Goal: Task Accomplishment & Management: Use online tool/utility

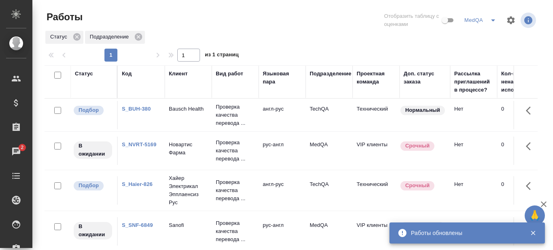
scroll to position [121, 0]
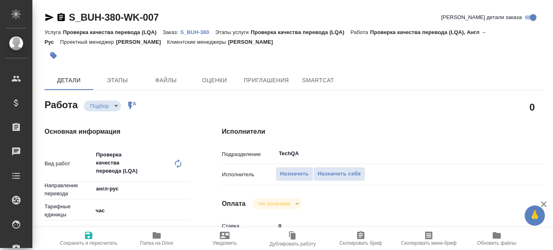
type textarea "x"
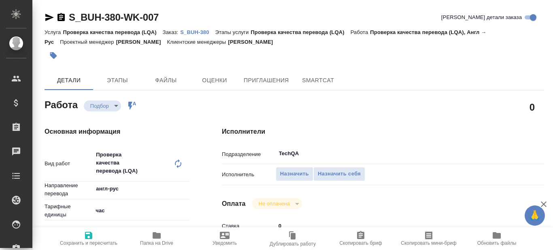
type textarea "x"
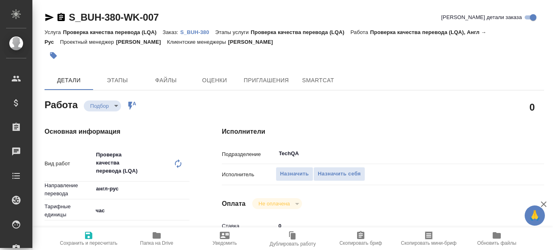
type textarea "x"
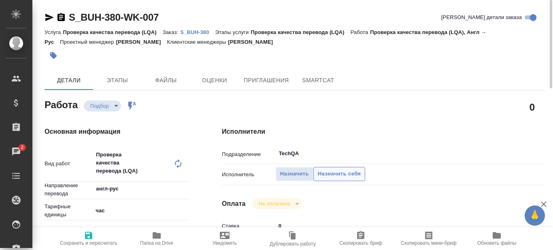
click at [339, 175] on span "Назначить себя" at bounding box center [339, 173] width 43 height 9
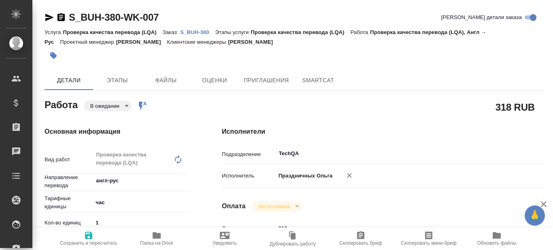
type textarea "x"
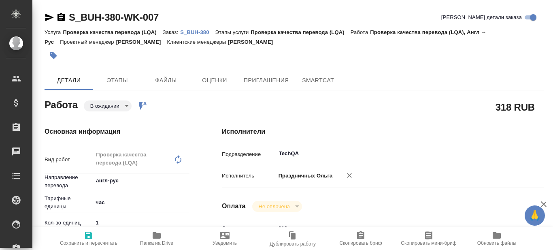
type textarea "x"
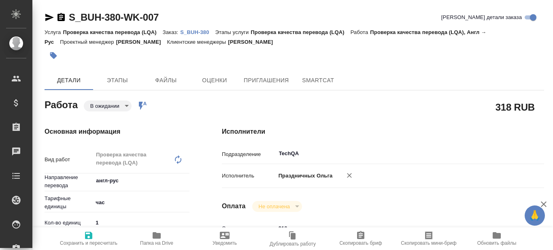
type textarea "x"
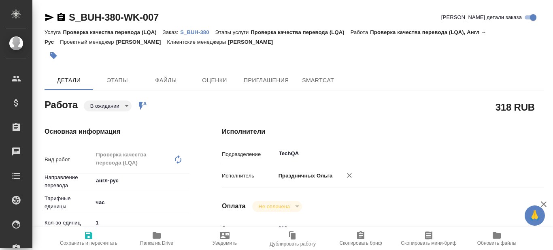
type textarea "x"
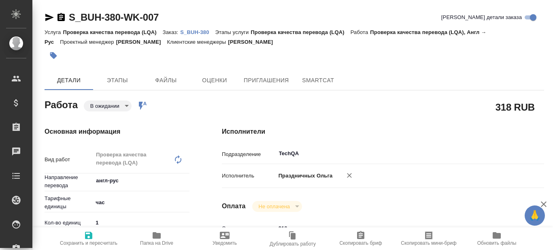
type textarea "x"
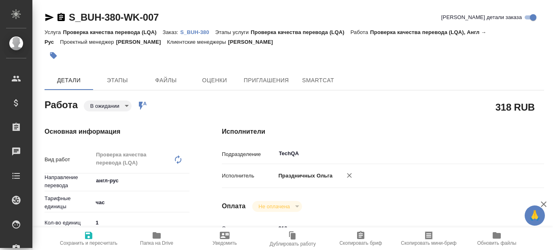
type textarea "x"
